Goal: Obtain resource: Download file/media

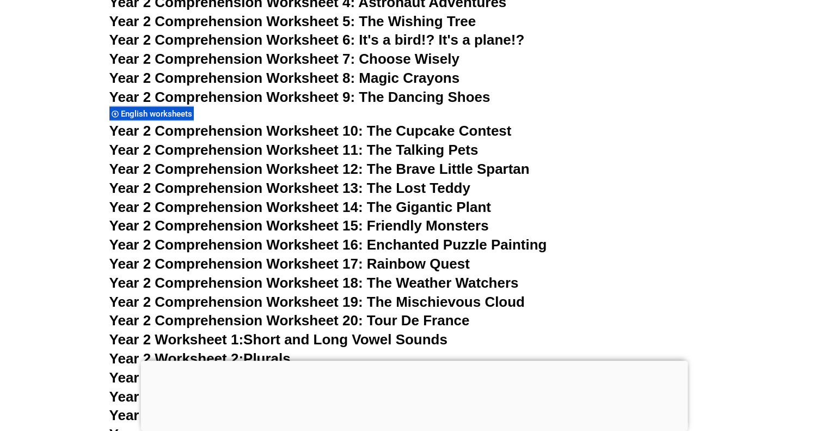
scroll to position [502, 0]
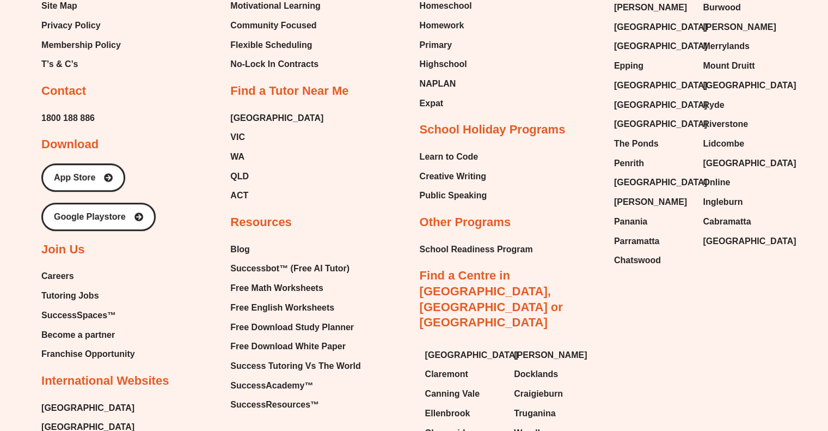
scroll to position [4586, 0]
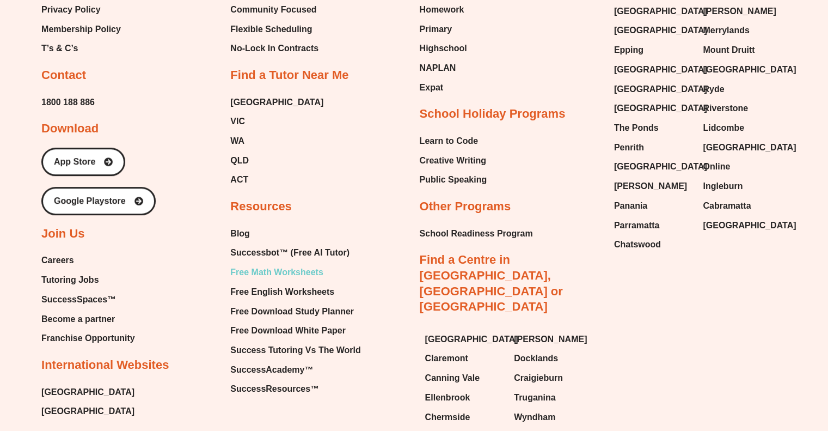
click at [302, 264] on span "Free Math Worksheets" at bounding box center [276, 272] width 93 height 16
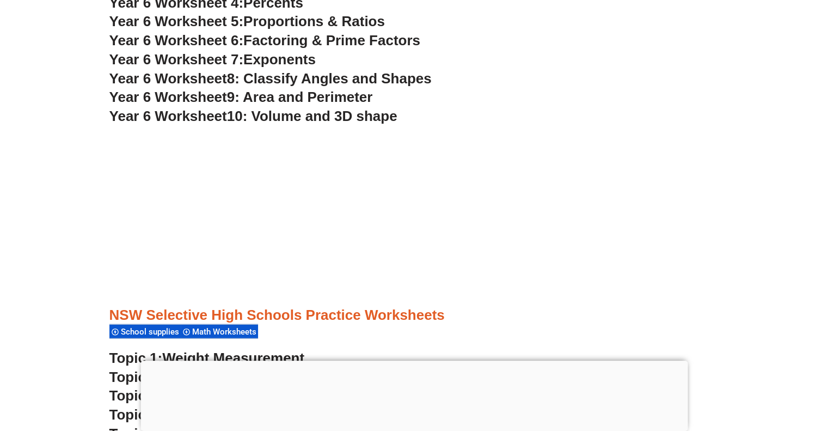
scroll to position [2627, 0]
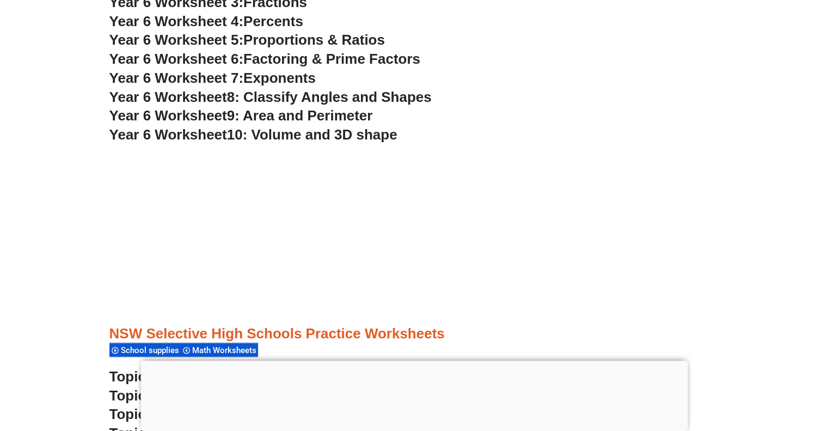
click at [337, 98] on span "8: Classify Angles and Shapes" at bounding box center [329, 97] width 205 height 16
click at [305, 115] on span "9: Area and Perimeter" at bounding box center [300, 115] width 146 height 16
